Goal: Check status

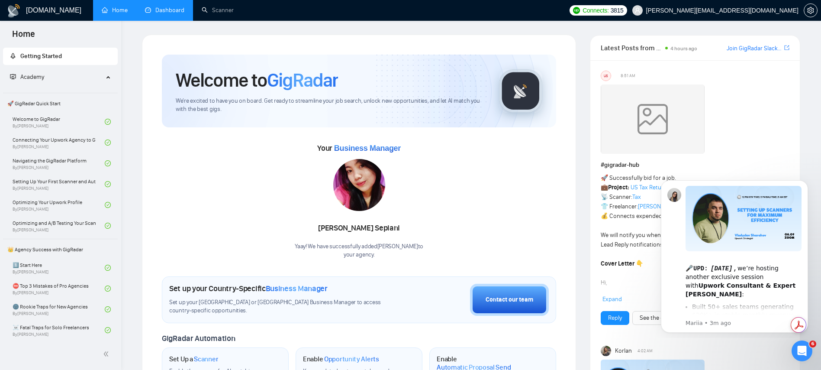
click at [166, 11] on link "Dashboard" at bounding box center [164, 9] width 39 height 7
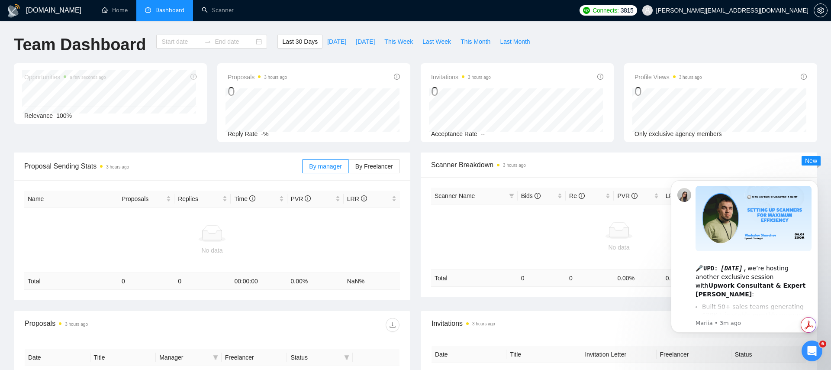
type input "[DATE]"
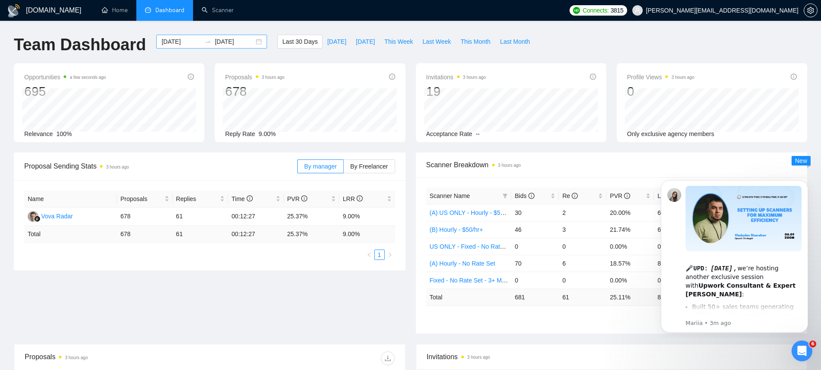
click at [226, 43] on input "[DATE]" at bounding box center [234, 42] width 39 height 10
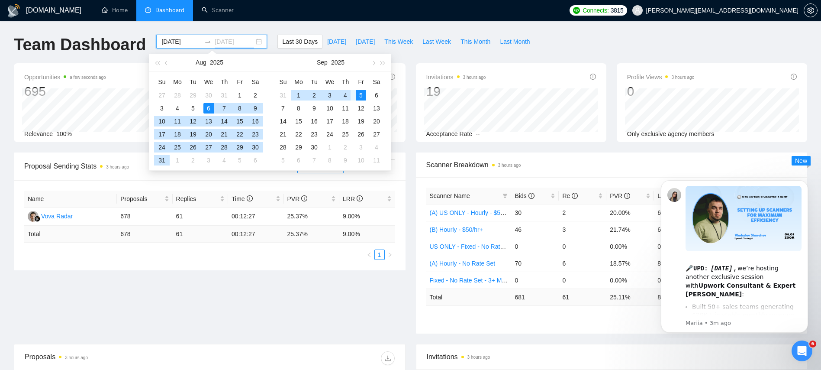
type input "[DATE]"
click at [360, 92] on div "5" at bounding box center [361, 95] width 10 height 10
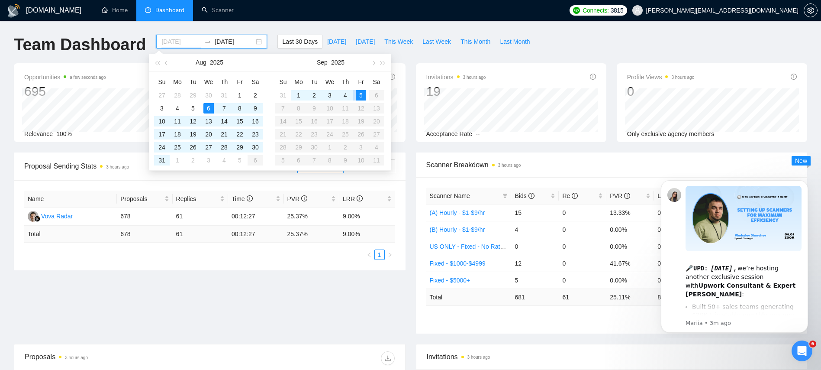
click at [361, 93] on div "5" at bounding box center [361, 95] width 10 height 10
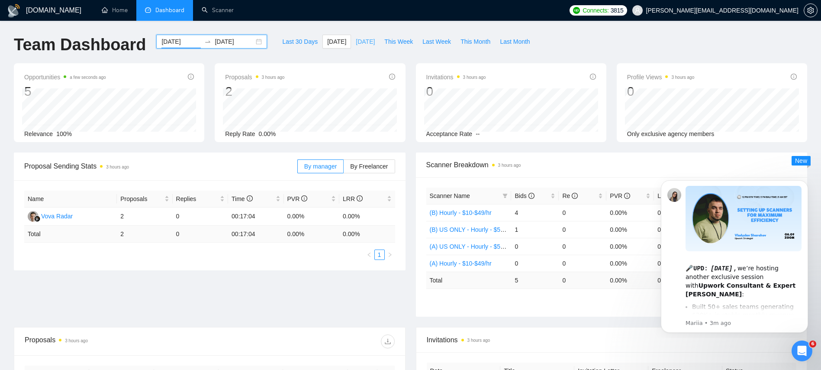
click at [356, 40] on span "[DATE]" at bounding box center [365, 42] width 19 height 10
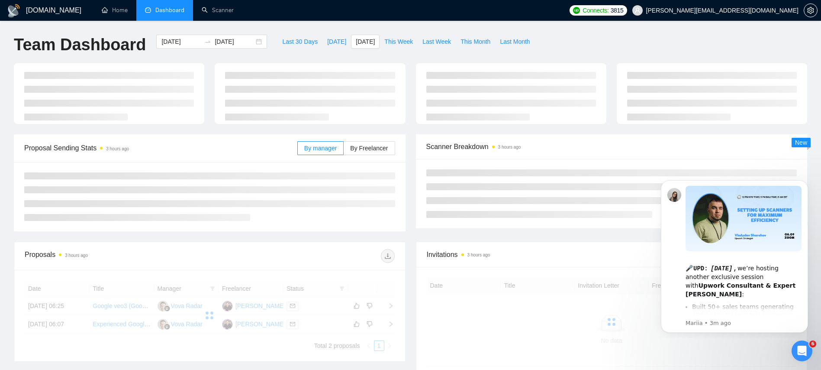
type input "[DATE]"
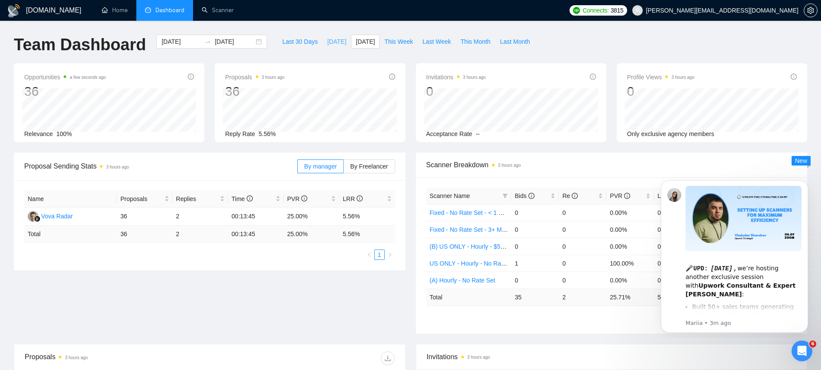
click at [327, 42] on span "[DATE]" at bounding box center [336, 42] width 19 height 10
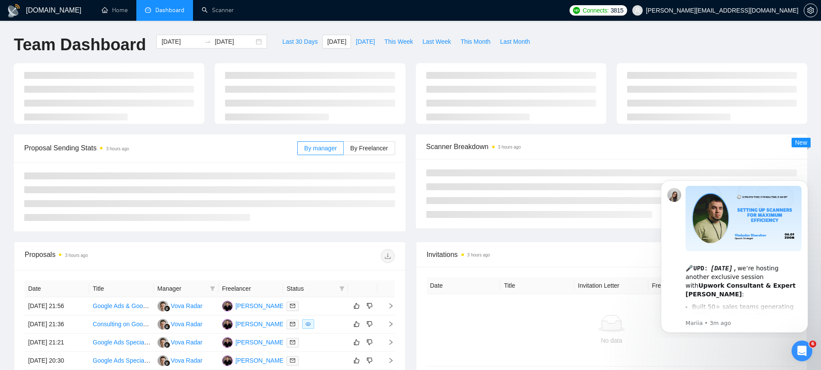
type input "[DATE]"
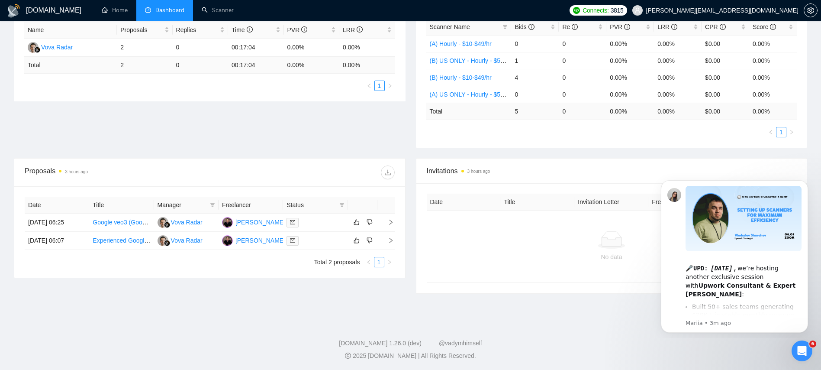
scroll to position [170, 0]
